Goal: Task Accomplishment & Management: Complete application form

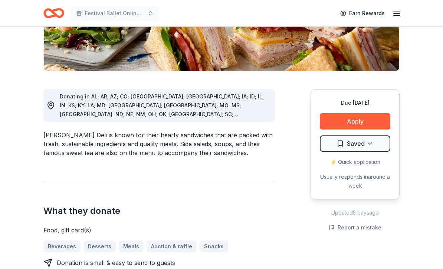
scroll to position [153, 0]
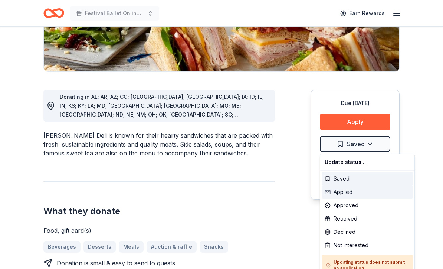
click at [347, 194] on div "Applied" at bounding box center [366, 192] width 91 height 13
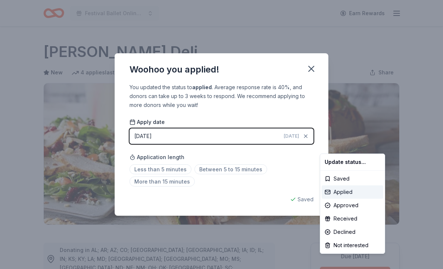
click at [346, 195] on div "Applied" at bounding box center [352, 192] width 62 height 13
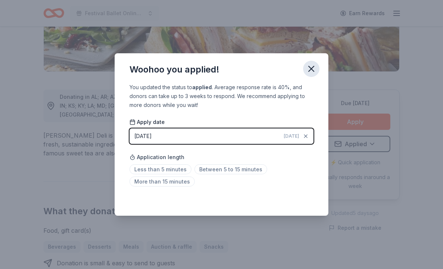
click at [318, 77] on button "button" at bounding box center [311, 69] width 16 height 16
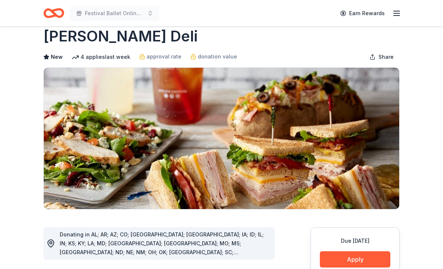
scroll to position [0, 0]
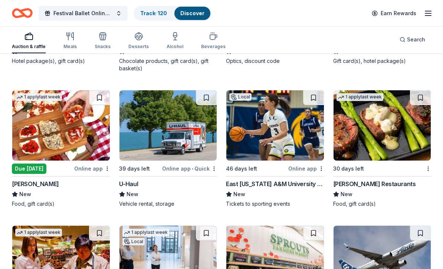
scroll to position [4723, 0]
click at [163, 122] on img at bounding box center [167, 125] width 97 height 70
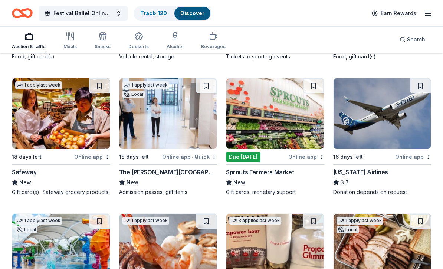
scroll to position [4871, 0]
click at [278, 116] on img at bounding box center [274, 114] width 97 height 70
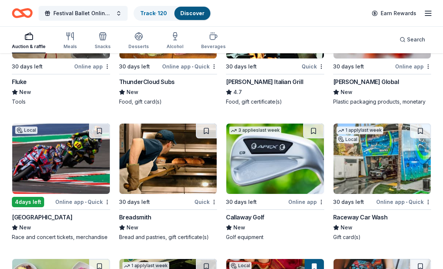
scroll to position [5384, 0]
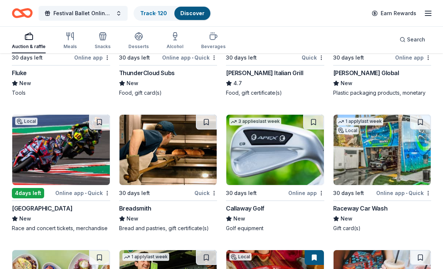
click at [182, 142] on img at bounding box center [167, 150] width 97 height 70
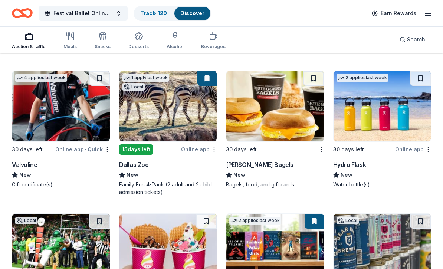
scroll to position [5707, 0]
click at [411, 106] on img at bounding box center [381, 106] width 97 height 70
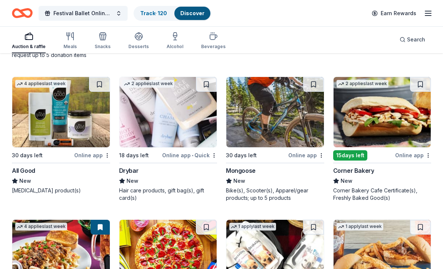
scroll to position [7505, 0]
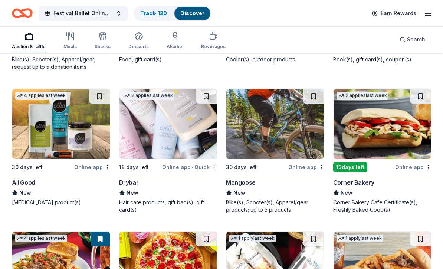
click at [76, 114] on img at bounding box center [60, 124] width 97 height 70
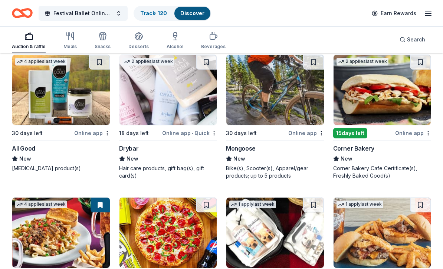
scroll to position [7539, 0]
click at [164, 103] on img at bounding box center [167, 90] width 97 height 70
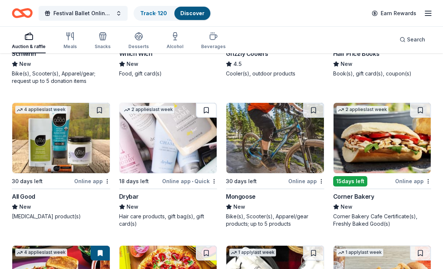
click at [207, 103] on button at bounding box center [206, 110] width 21 height 15
click at [179, 133] on img at bounding box center [167, 138] width 97 height 70
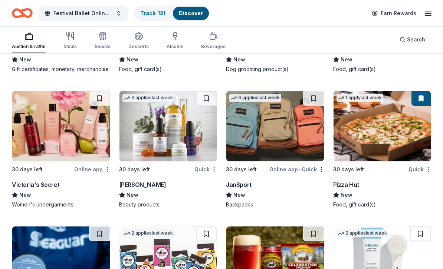
scroll to position [7781, 0]
click at [69, 128] on img at bounding box center [60, 126] width 97 height 70
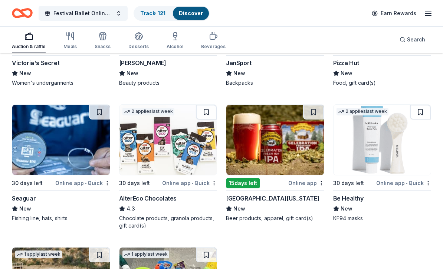
scroll to position [7903, 0]
click at [180, 139] on img at bounding box center [167, 140] width 97 height 70
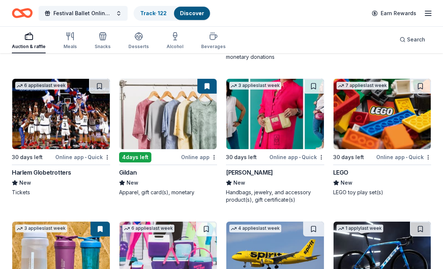
scroll to position [8215, 0]
click at [279, 116] on img at bounding box center [274, 114] width 97 height 70
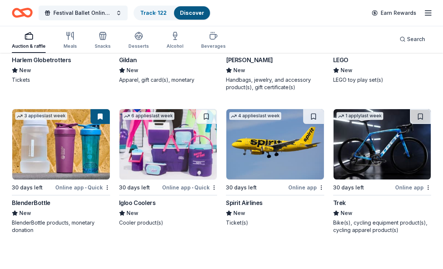
scroll to position [8328, 0]
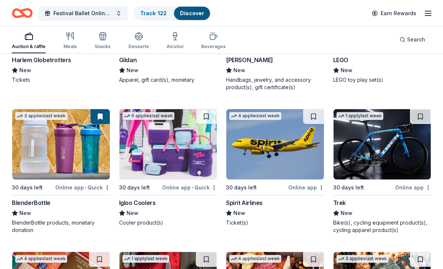
click at [179, 154] on img at bounding box center [167, 144] width 97 height 70
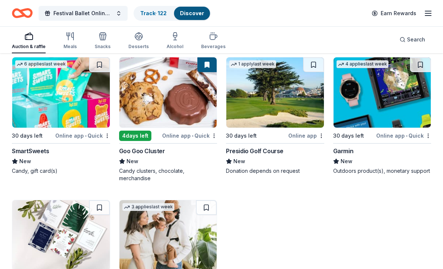
scroll to position [8666, 0]
click at [67, 99] on img at bounding box center [60, 92] width 97 height 70
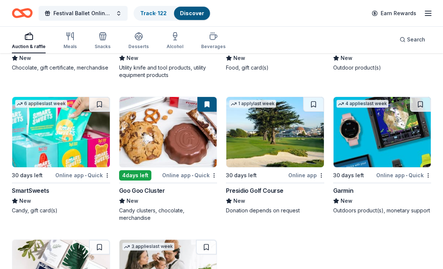
scroll to position [8626, 0]
click at [102, 108] on button at bounding box center [99, 104] width 21 height 15
click at [77, 130] on img at bounding box center [60, 132] width 97 height 70
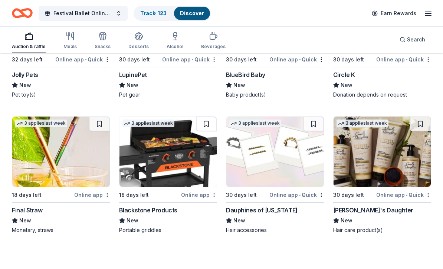
scroll to position [9029, 0]
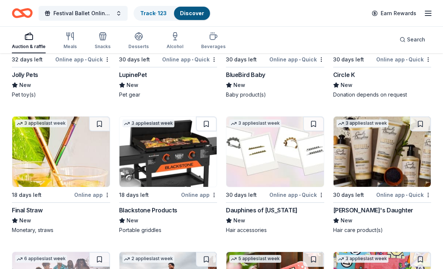
click at [300, 166] on img at bounding box center [274, 152] width 97 height 70
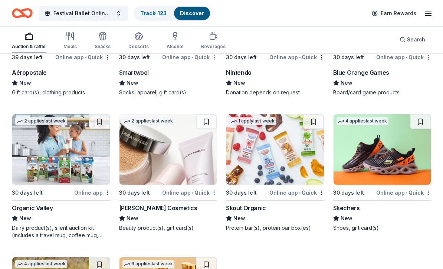
scroll to position [9303, 0]
click at [294, 159] on img at bounding box center [274, 149] width 97 height 70
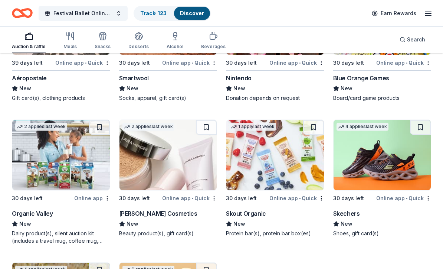
scroll to position [9285, 0]
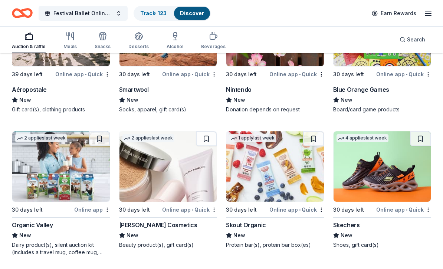
click at [180, 163] on img at bounding box center [167, 167] width 97 height 70
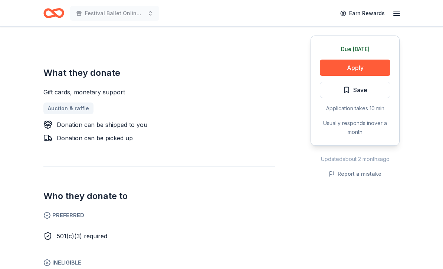
scroll to position [290, 0]
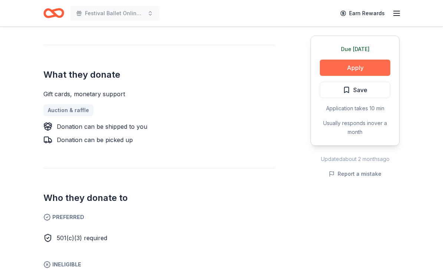
click at [368, 64] on button "Apply" at bounding box center [355, 68] width 70 height 16
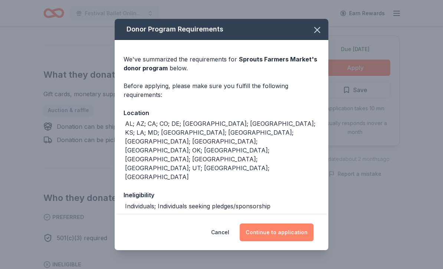
click at [296, 242] on button "Continue to application" at bounding box center [276, 233] width 74 height 18
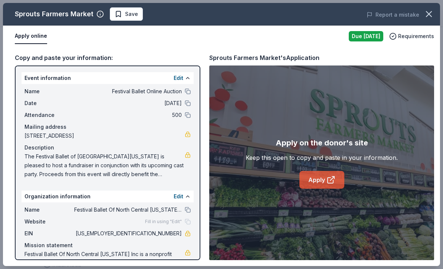
click at [326, 185] on icon at bounding box center [330, 180] width 9 height 9
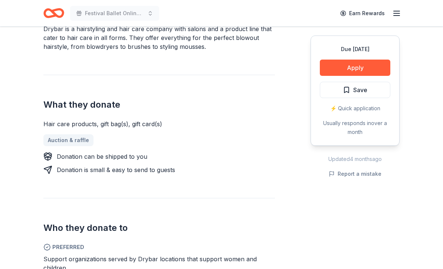
scroll to position [275, 0]
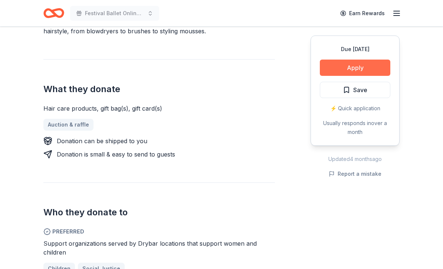
click at [358, 67] on button "Apply" at bounding box center [355, 68] width 70 height 16
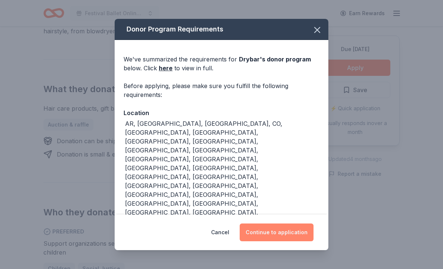
click at [298, 242] on button "Continue to application" at bounding box center [276, 233] width 74 height 18
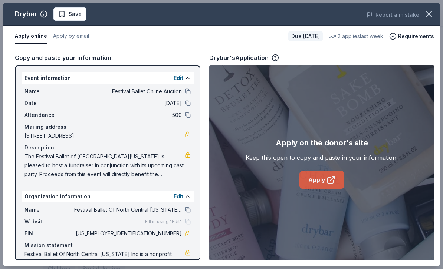
click at [333, 189] on link "Apply" at bounding box center [321, 180] width 45 height 18
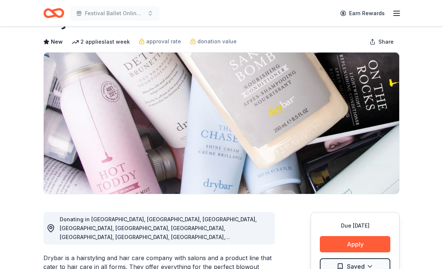
scroll to position [114, 0]
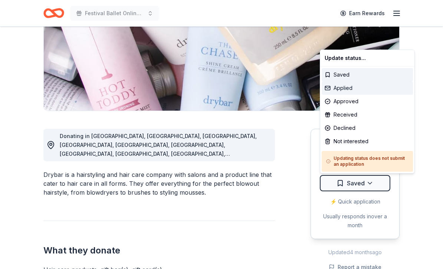
click at [342, 93] on div "Applied" at bounding box center [366, 88] width 91 height 13
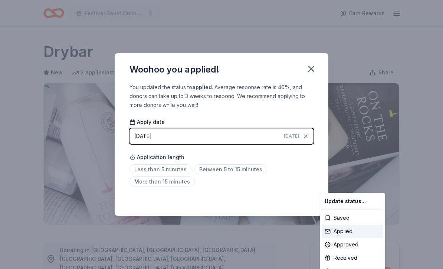
click at [348, 232] on div "Applied" at bounding box center [352, 231] width 62 height 13
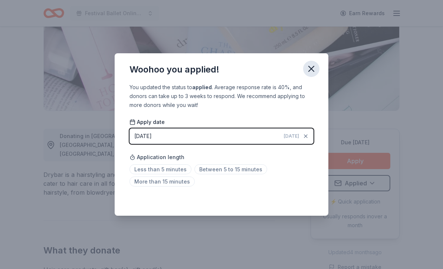
click at [311, 74] on icon "button" at bounding box center [311, 69] width 10 height 10
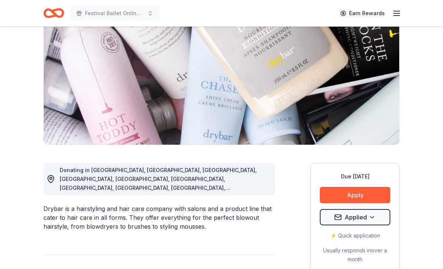
scroll to position [0, 0]
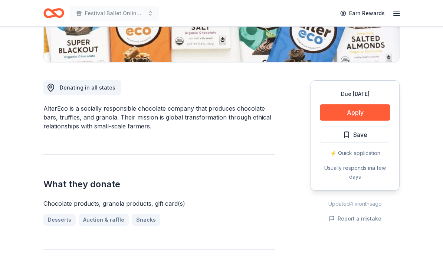
scroll to position [152, 0]
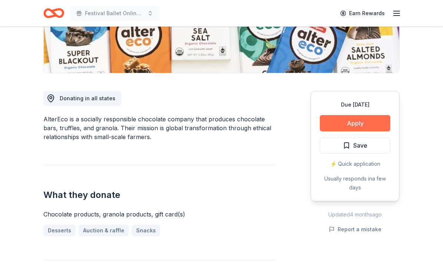
click at [378, 126] on button "Apply" at bounding box center [355, 123] width 70 height 16
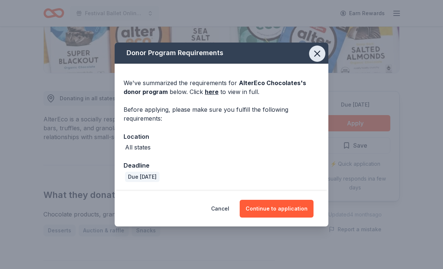
click at [315, 54] on icon "button" at bounding box center [317, 54] width 10 height 10
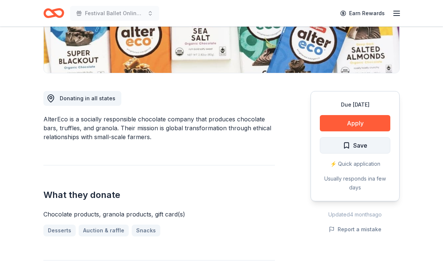
click at [373, 149] on button "Save" at bounding box center [355, 146] width 70 height 16
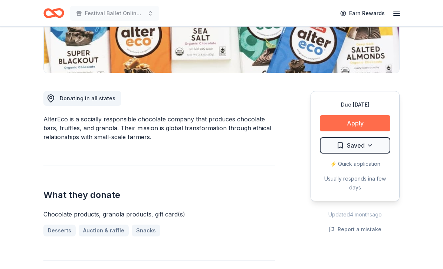
click at [369, 125] on button "Apply" at bounding box center [355, 123] width 70 height 16
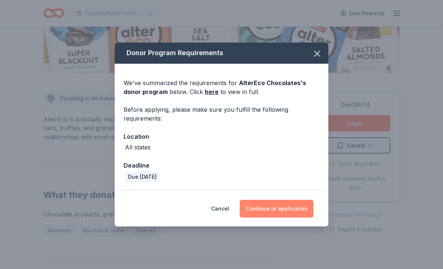
click at [282, 211] on button "Continue to application" at bounding box center [276, 209] width 74 height 18
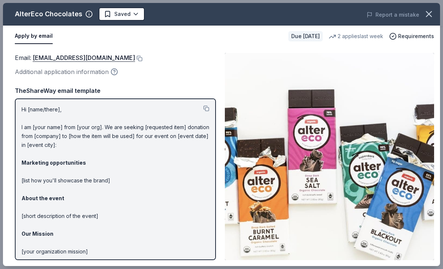
click at [116, 74] on circle "button" at bounding box center [114, 72] width 6 height 6
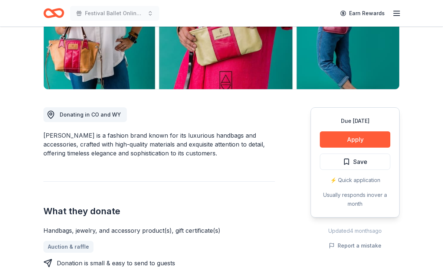
scroll to position [136, 0]
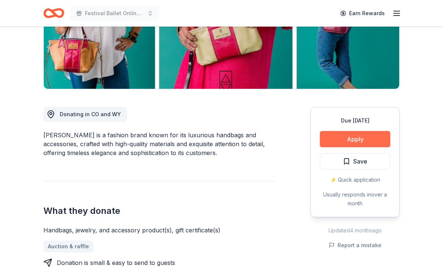
click at [378, 136] on button "Apply" at bounding box center [355, 139] width 70 height 16
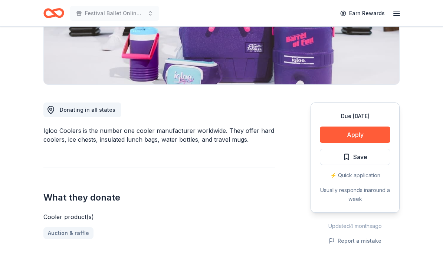
scroll to position [156, 0]
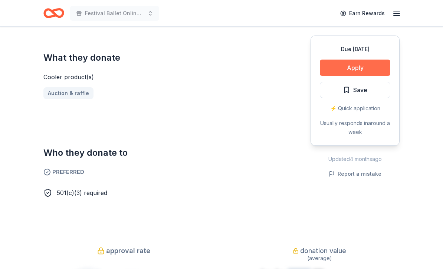
click at [364, 69] on button "Apply" at bounding box center [355, 68] width 70 height 16
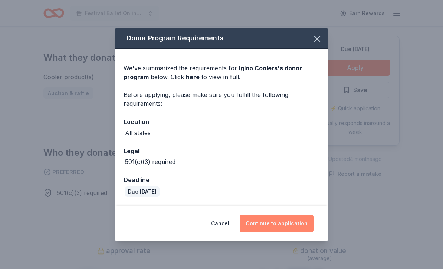
click at [298, 233] on button "Continue to application" at bounding box center [276, 224] width 74 height 18
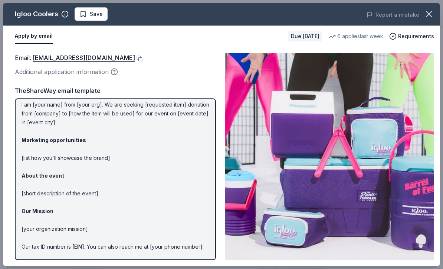
scroll to position [22, 0]
click at [430, 14] on icon "button" at bounding box center [428, 14] width 10 height 10
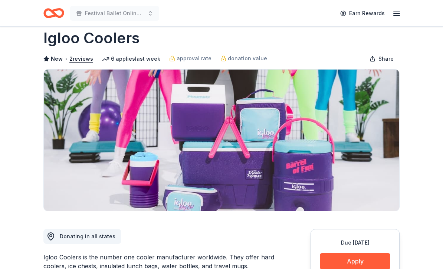
scroll to position [0, 0]
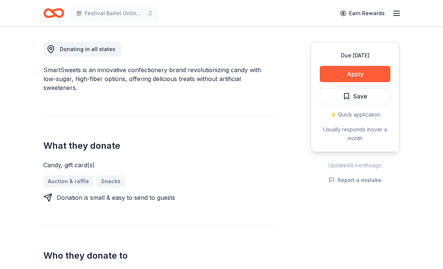
scroll to position [195, 0]
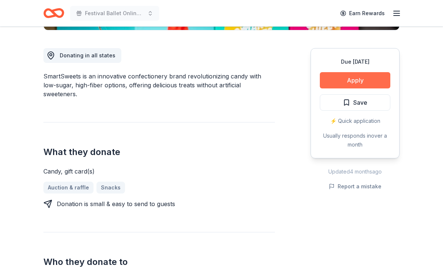
click at [362, 80] on button "Apply" at bounding box center [355, 80] width 70 height 16
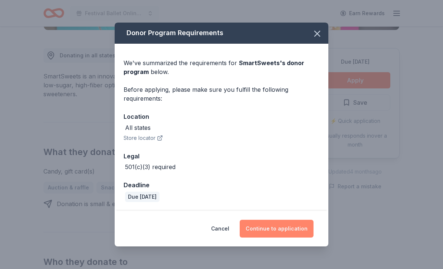
click at [302, 230] on button "Continue to application" at bounding box center [276, 229] width 74 height 18
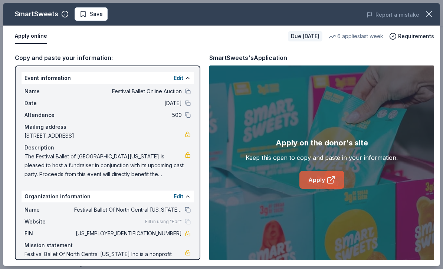
click at [329, 185] on link "Apply" at bounding box center [321, 180] width 45 height 18
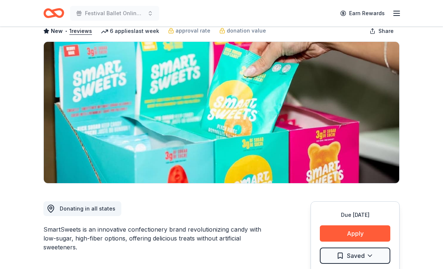
scroll to position [103, 0]
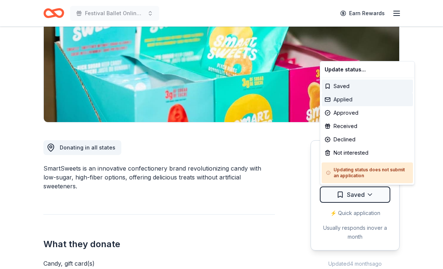
click at [344, 103] on div "Applied" at bounding box center [366, 99] width 91 height 13
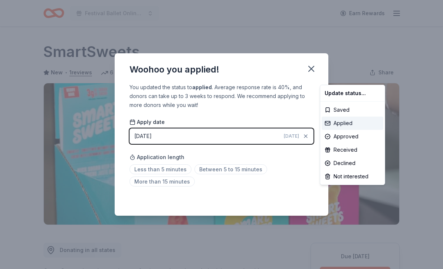
click at [343, 125] on div "Applied" at bounding box center [352, 123] width 62 height 13
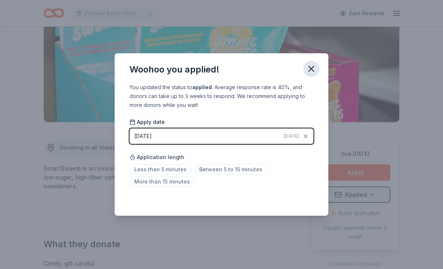
click at [311, 72] on icon "button" at bounding box center [310, 68] width 5 height 5
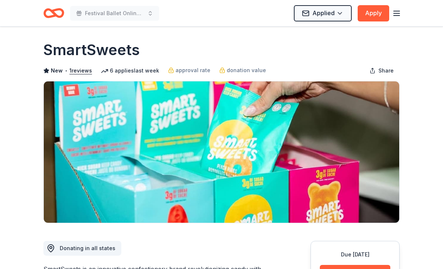
scroll to position [0, 0]
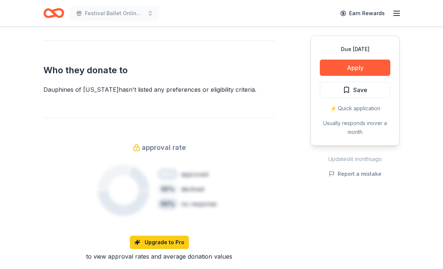
scroll to position [363, 0]
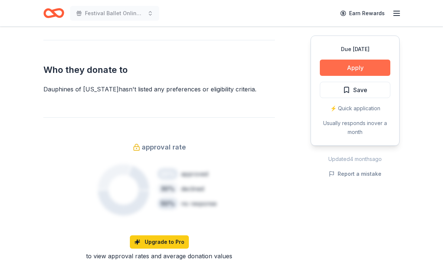
click at [328, 66] on button "Apply" at bounding box center [355, 68] width 70 height 16
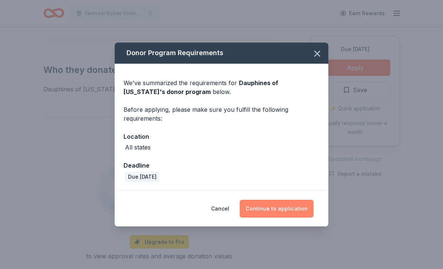
click at [290, 218] on button "Continue to application" at bounding box center [276, 209] width 74 height 18
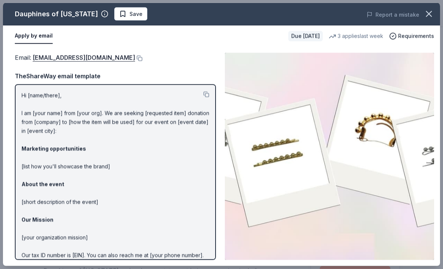
scroll to position [0, 0]
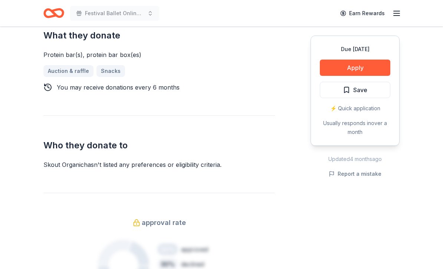
scroll to position [312, 0]
click at [365, 66] on button "Apply" at bounding box center [355, 68] width 70 height 16
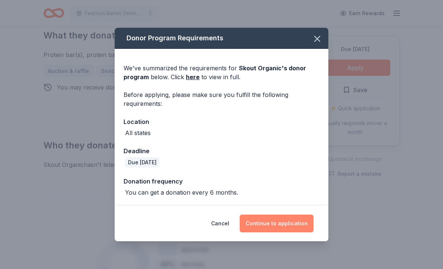
click at [299, 232] on button "Continue to application" at bounding box center [276, 224] width 74 height 18
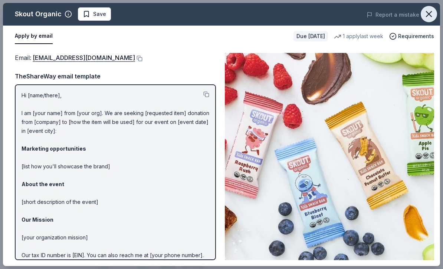
click at [431, 16] on icon "button" at bounding box center [428, 14] width 10 height 10
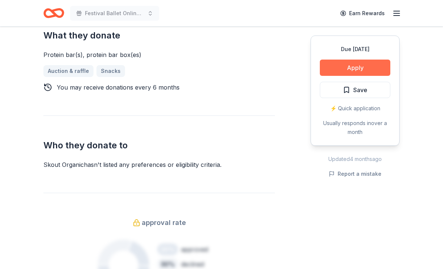
click at [368, 66] on button "Apply" at bounding box center [355, 68] width 70 height 16
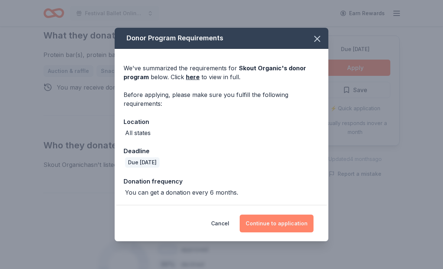
click at [297, 233] on button "Continue to application" at bounding box center [276, 224] width 74 height 18
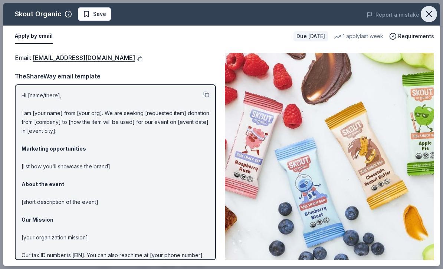
click at [433, 12] on icon "button" at bounding box center [428, 14] width 10 height 10
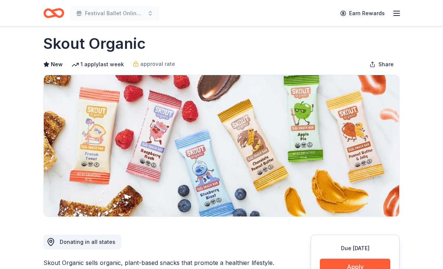
scroll to position [0, 0]
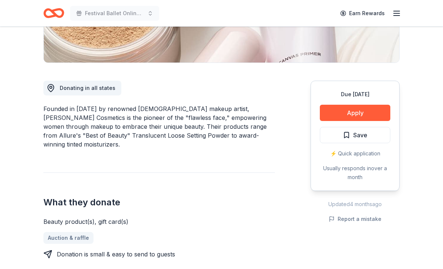
scroll to position [202, 0]
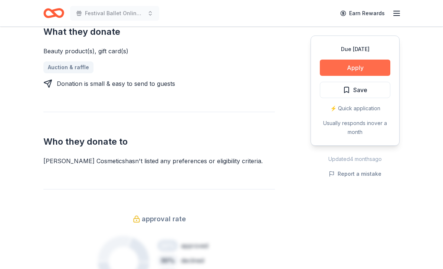
click at [371, 70] on button "Apply" at bounding box center [355, 68] width 70 height 16
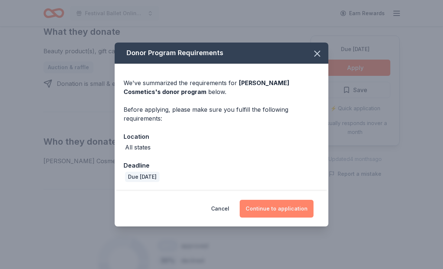
click at [299, 218] on button "Continue to application" at bounding box center [276, 209] width 74 height 18
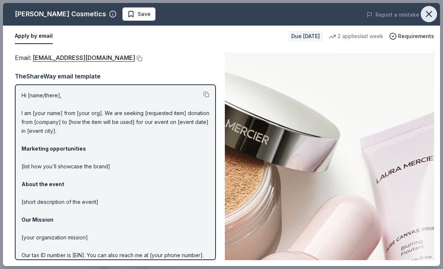
click at [433, 14] on icon "button" at bounding box center [428, 14] width 10 height 10
